Goal: Task Accomplishment & Management: Manage account settings

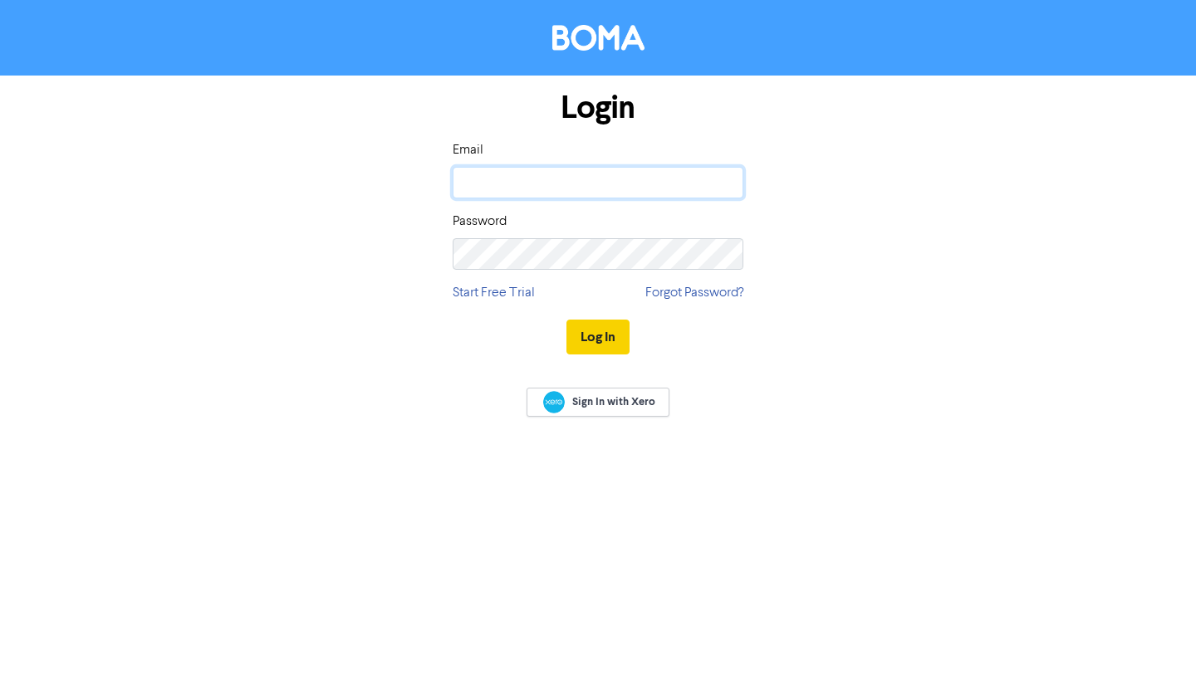
type input "[EMAIL_ADDRESS][DOMAIN_NAME]"
click at [608, 336] on button "Log In" at bounding box center [597, 337] width 63 height 35
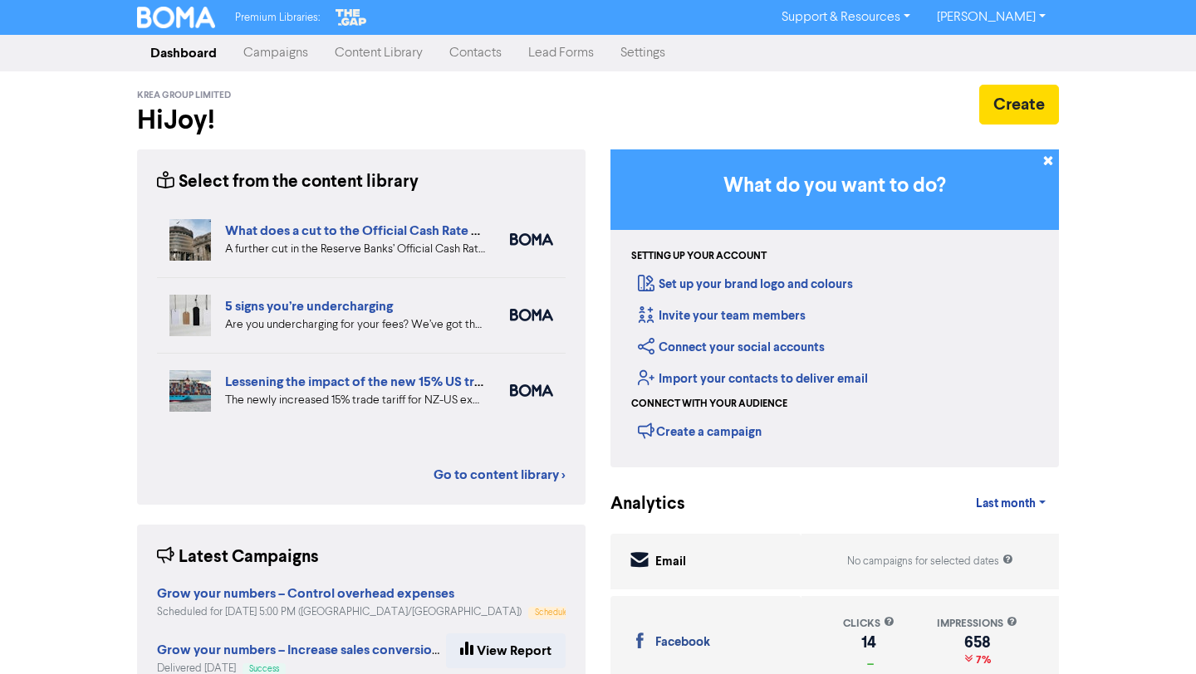
click at [284, 54] on link "Campaigns" at bounding box center [275, 53] width 91 height 33
